Goal: Task Accomplishment & Management: Manage account settings

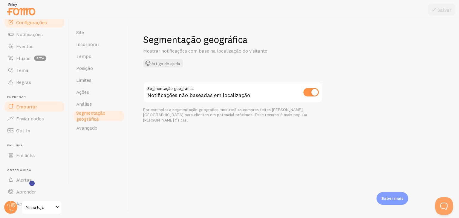
scroll to position [41, 0]
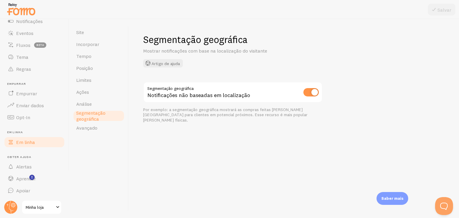
click at [36, 142] on link "Em linha" at bounding box center [35, 142] width 62 height 12
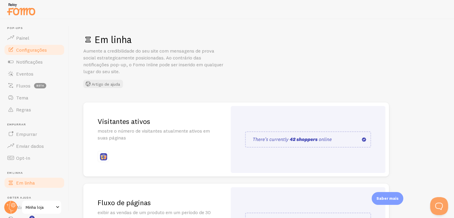
click at [36, 50] on font "Configurações" at bounding box center [31, 50] width 31 height 6
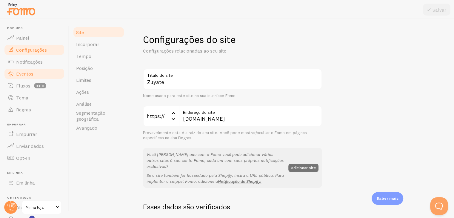
click at [30, 77] on link "Eventos" at bounding box center [35, 74] width 62 height 12
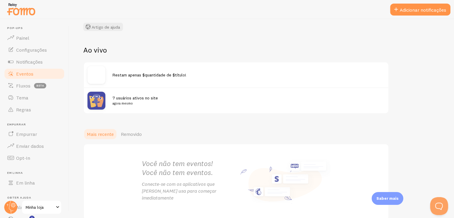
scroll to position [30, 0]
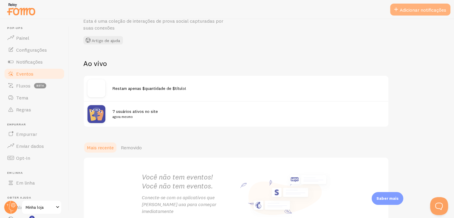
click at [421, 12] on font "Adicionar notificações" at bounding box center [423, 10] width 47 height 6
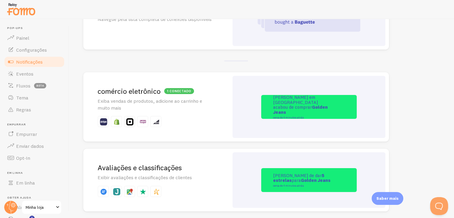
scroll to position [90, 0]
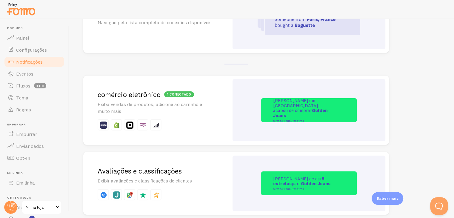
click at [251, 98] on div "[PERSON_NAME] em [GEOGRAPHIC_DATA] acabou de comprar Golden Jeans cerca de 4 mi…" at bounding box center [309, 110] width 153 height 62
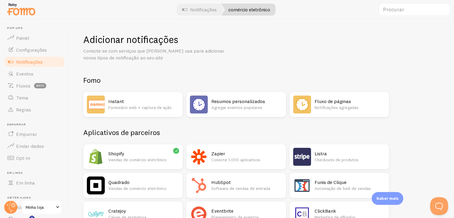
click at [158, 148] on div "Shopify Vendas de comércio eletrônico" at bounding box center [143, 157] width 71 height 18
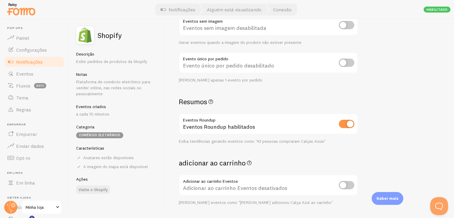
scroll to position [119, 0]
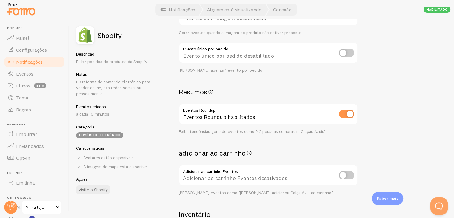
click at [28, 64] on font "Notificações" at bounding box center [29, 62] width 27 height 6
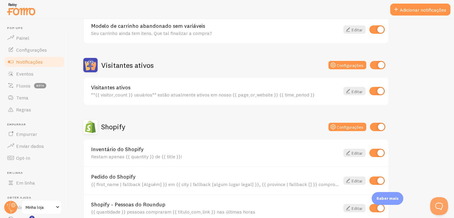
scroll to position [112, 0]
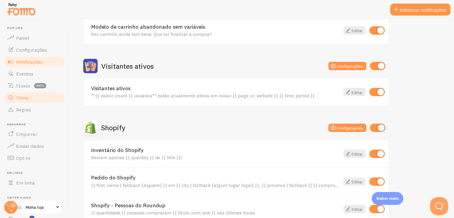
click at [26, 100] on font "Tema" at bounding box center [22, 98] width 12 height 6
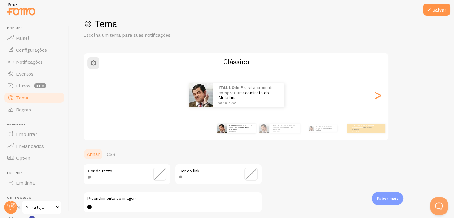
scroll to position [30, 0]
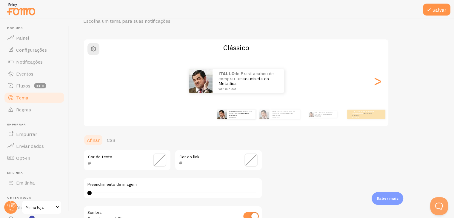
click at [151, 162] on div "Cor do texto" at bounding box center [127, 160] width 88 height 21
click at [161, 159] on span at bounding box center [159, 160] width 13 height 13
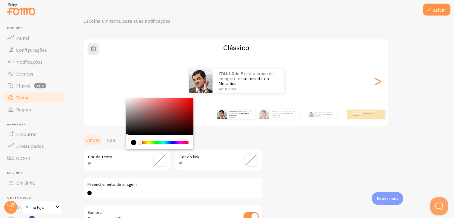
click at [236, 142] on ul "Afinar CSS" at bounding box center [172, 140] width 179 height 12
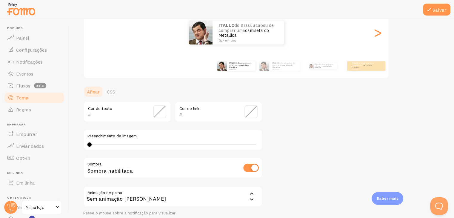
scroll to position [60, 0]
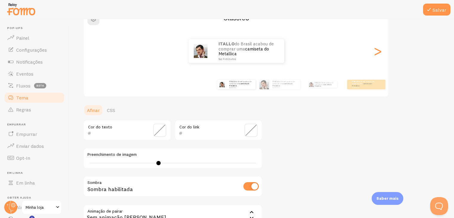
type input "0"
drag, startPoint x: 96, startPoint y: 166, endPoint x: 77, endPoint y: 163, distance: 19.2
click at [77, 163] on div "Salvar Tema Escolha um tema para suas notificações Clássico ITALLO do Brasil ac…" at bounding box center [261, 118] width 385 height 199
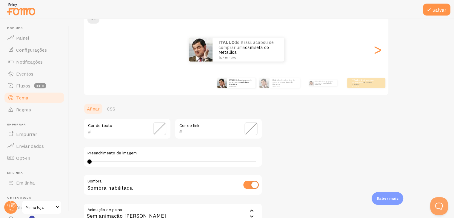
scroll to position [90, 0]
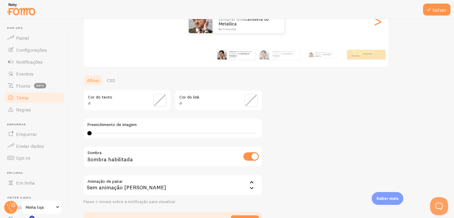
click at [254, 160] on input "checkbox" at bounding box center [251, 156] width 16 height 8
checkbox input "true"
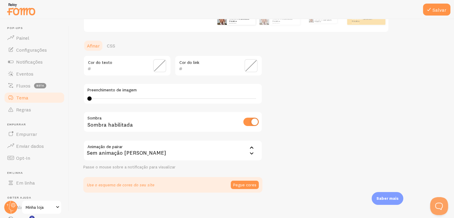
scroll to position [127, 0]
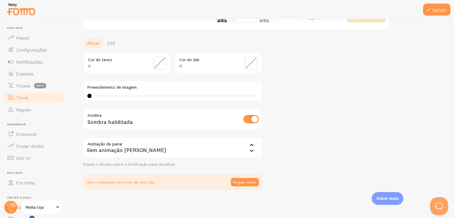
click at [234, 149] on div "Sem animação [PERSON_NAME]" at bounding box center [172, 147] width 179 height 21
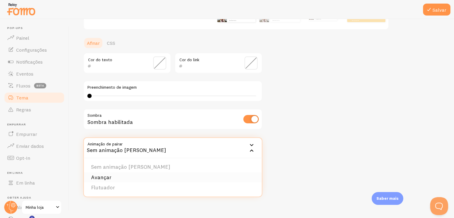
click at [161, 180] on li "Avançar" at bounding box center [173, 177] width 178 height 10
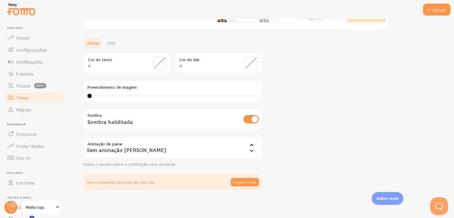
click at [244, 145] on div "Sem animação [PERSON_NAME]" at bounding box center [172, 147] width 179 height 21
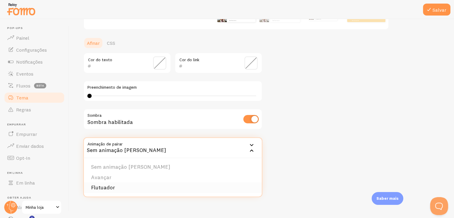
click at [196, 191] on li "Flutuador" at bounding box center [173, 188] width 178 height 10
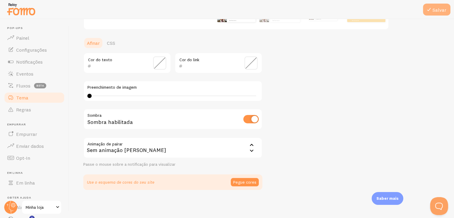
scroll to position [67, 0]
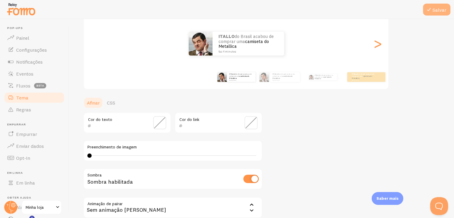
click at [441, 13] on font "Salvar" at bounding box center [440, 10] width 14 height 6
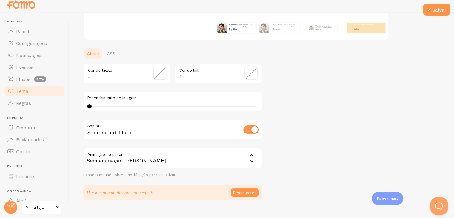
scroll to position [127, 0]
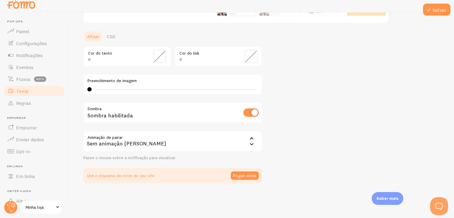
click at [190, 141] on div "Sem animação [PERSON_NAME]" at bounding box center [172, 141] width 179 height 21
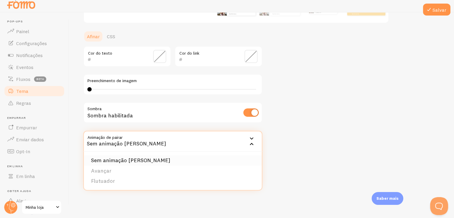
click at [164, 162] on li "Sem animação [PERSON_NAME]" at bounding box center [173, 160] width 178 height 10
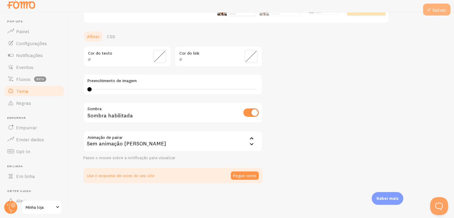
click at [439, 6] on button "Salvar" at bounding box center [436, 10] width 27 height 12
click at [17, 47] on link "Configurações" at bounding box center [35, 43] width 62 height 12
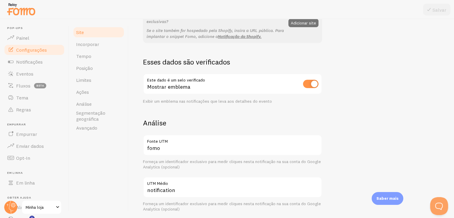
scroll to position [209, 0]
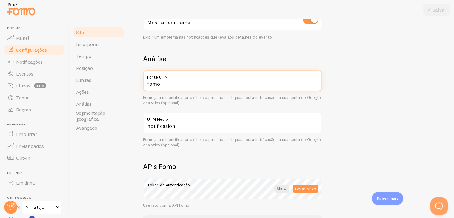
click at [172, 80] on input "fomo" at bounding box center [232, 81] width 179 height 21
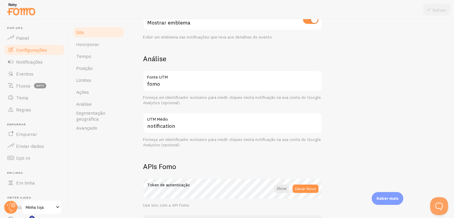
click at [211, 105] on div "fomo Fonte UTM Forneça um identificador exclusivo para medir cliques nesta noti…" at bounding box center [232, 109] width 179 height 77
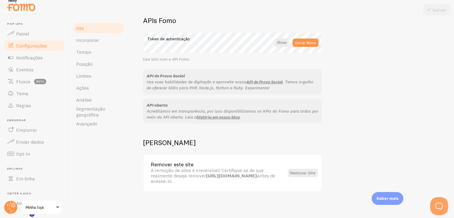
scroll to position [7, 0]
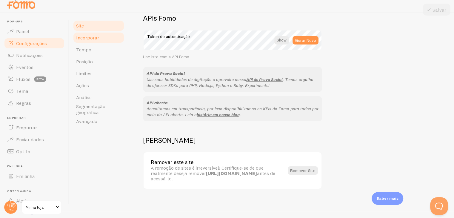
click at [93, 40] on font "Incorporar" at bounding box center [87, 38] width 23 height 6
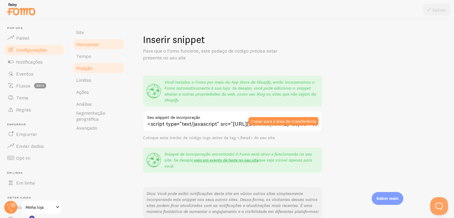
click at [94, 67] on link "Posição" at bounding box center [99, 68] width 52 height 12
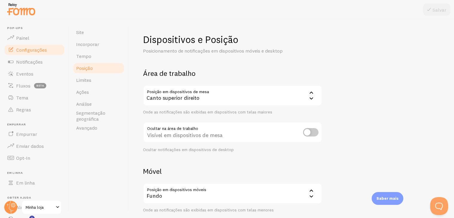
click at [198, 98] on font "Canto superior direito" at bounding box center [173, 97] width 53 height 7
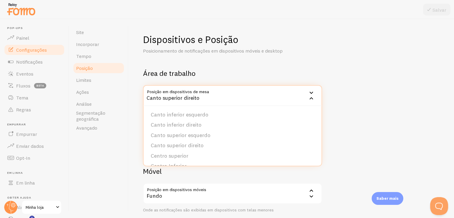
click at [199, 98] on div "Canto superior direito" at bounding box center [232, 95] width 179 height 21
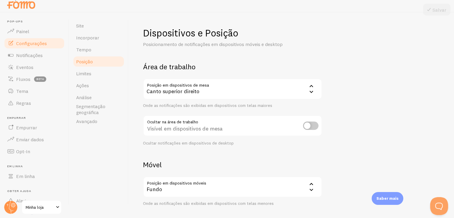
click at [228, 85] on div "Canto superior direito" at bounding box center [232, 89] width 179 height 21
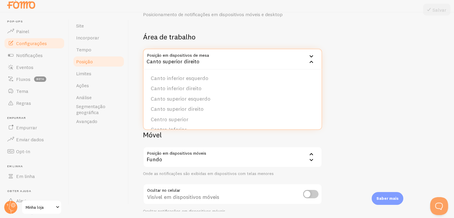
click at [370, 85] on div "Dispositivos e Posição Posicionamento de notificações em dispositivos móveis e …" at bounding box center [291, 105] width 297 height 217
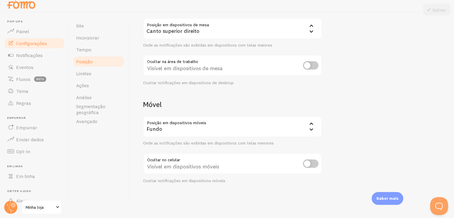
scroll to position [61, 0]
click at [336, 109] on div "Dispositivos e Posição Posicionamento de notificações em dispositivos móveis e …" at bounding box center [291, 74] width 297 height 217
click at [232, 30] on div "Canto superior direito" at bounding box center [232, 28] width 179 height 21
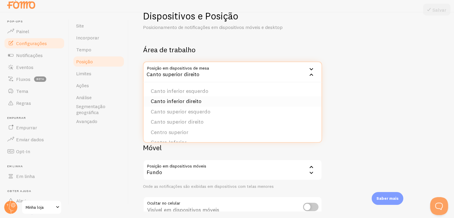
scroll to position [30, 0]
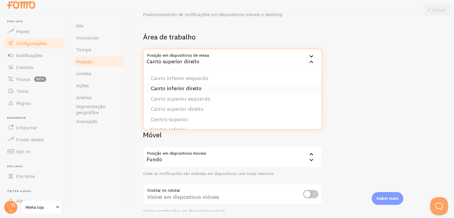
click at [192, 91] on font "Canto inferior direito" at bounding box center [176, 88] width 51 height 7
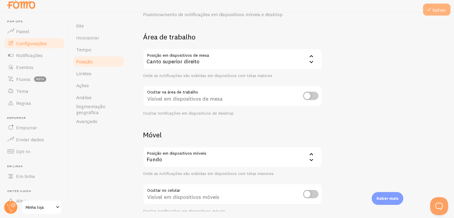
click at [444, 11] on font "Salvar" at bounding box center [440, 10] width 14 height 6
click at [208, 64] on div "Canto superior direito" at bounding box center [232, 59] width 179 height 21
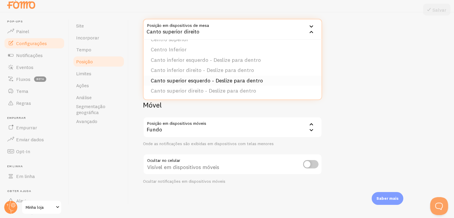
scroll to position [0, 0]
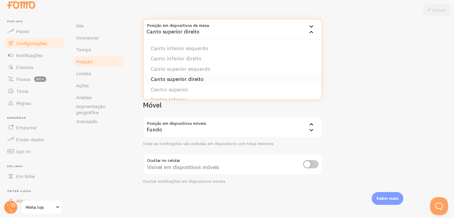
click at [182, 79] on font "Canto superior direito" at bounding box center [177, 79] width 53 height 7
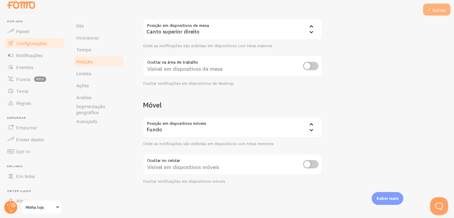
click at [438, 12] on font "Salvar" at bounding box center [440, 10] width 14 height 6
click at [305, 126] on div "Fundo" at bounding box center [232, 127] width 179 height 21
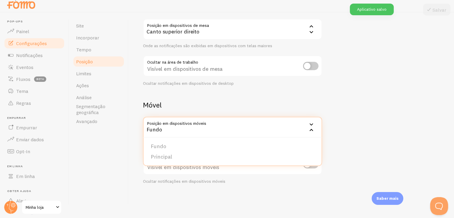
click at [305, 126] on div "Fundo" at bounding box center [232, 127] width 179 height 21
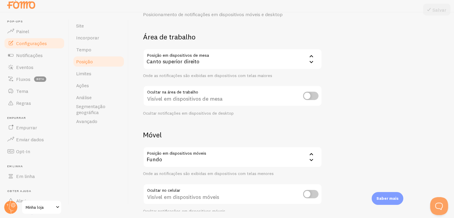
scroll to position [61, 0]
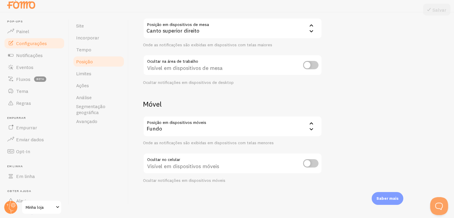
click at [209, 125] on div "Fundo" at bounding box center [232, 126] width 179 height 21
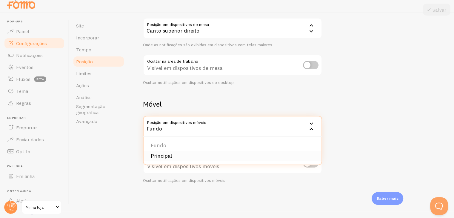
click at [166, 156] on font "Principal" at bounding box center [162, 155] width 22 height 7
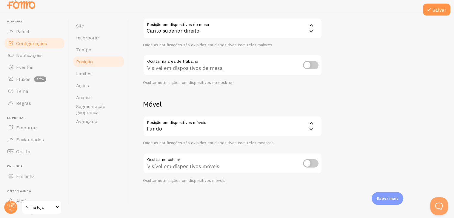
click at [286, 123] on div "Fundo" at bounding box center [232, 126] width 179 height 21
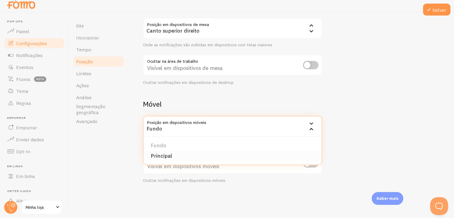
click at [169, 154] on font "Principal" at bounding box center [162, 155] width 22 height 7
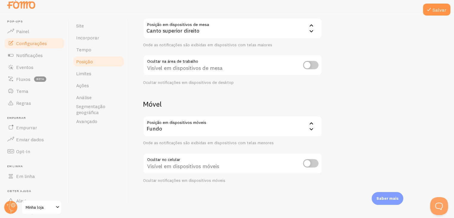
click at [218, 123] on div "Fundo" at bounding box center [232, 126] width 179 height 21
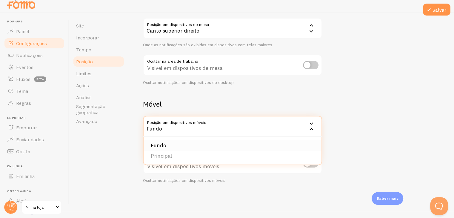
click at [163, 143] on font "Fundo" at bounding box center [159, 145] width 16 height 7
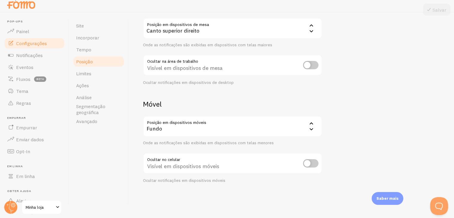
click at [178, 127] on div "Fundo" at bounding box center [232, 126] width 179 height 21
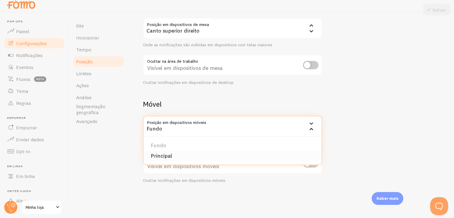
click at [173, 154] on li "Principal" at bounding box center [233, 156] width 178 height 10
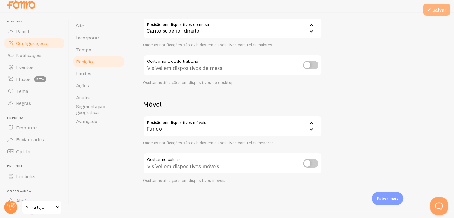
click at [430, 12] on icon at bounding box center [429, 9] width 7 height 7
click at [258, 131] on div "Fundo" at bounding box center [232, 126] width 179 height 21
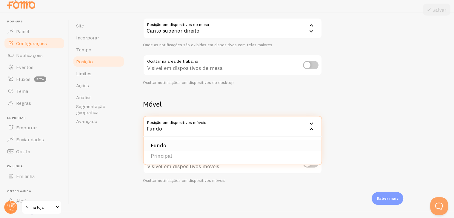
click at [157, 144] on font "Fundo" at bounding box center [159, 145] width 16 height 7
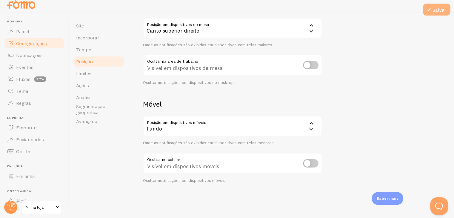
click at [439, 10] on font "Salvar" at bounding box center [440, 10] width 14 height 6
